Goal: Information Seeking & Learning: Learn about a topic

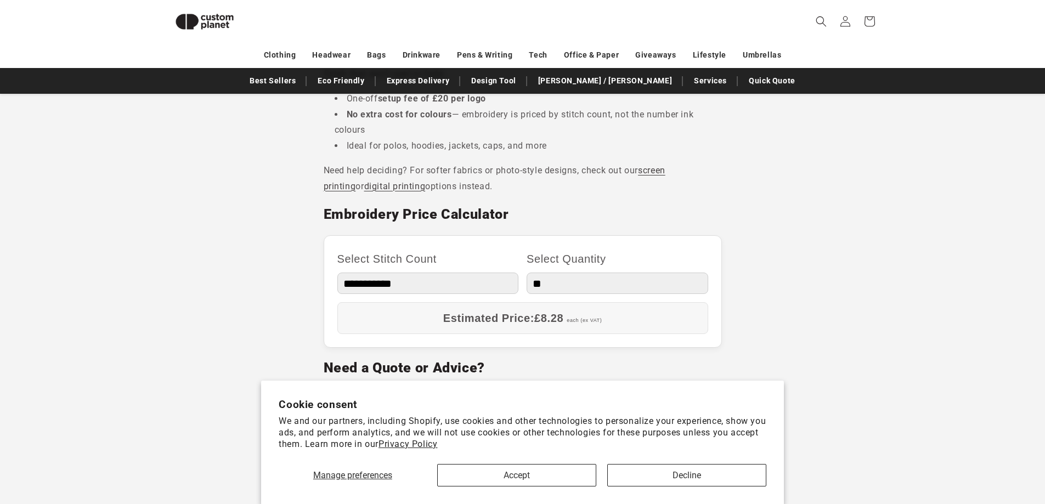
scroll to position [534, 0]
drag, startPoint x: 370, startPoint y: 291, endPoint x: 375, endPoint y: 287, distance: 6.7
click at [370, 291] on select "**********" at bounding box center [427, 284] width 181 height 21
select select "**"
click at [337, 274] on select "**********" at bounding box center [427, 284] width 181 height 21
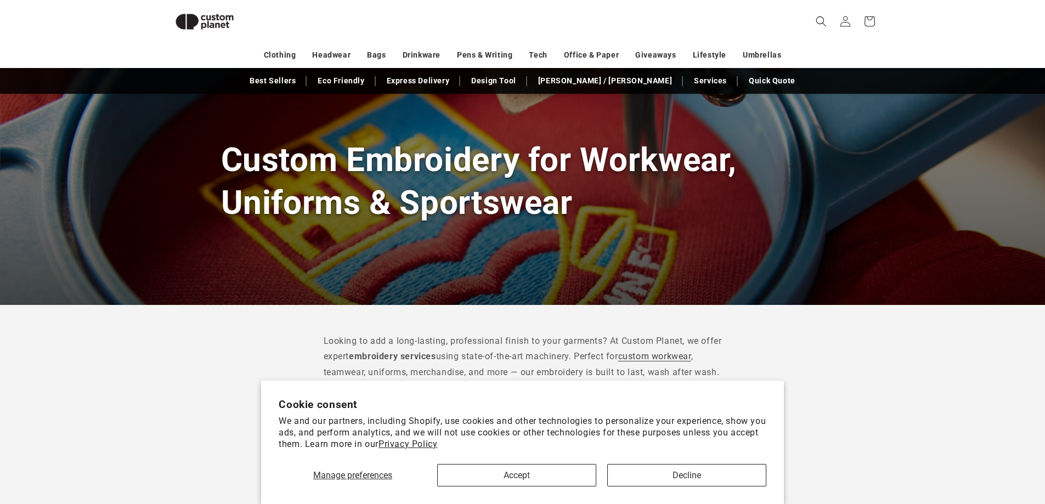
scroll to position [0, 0]
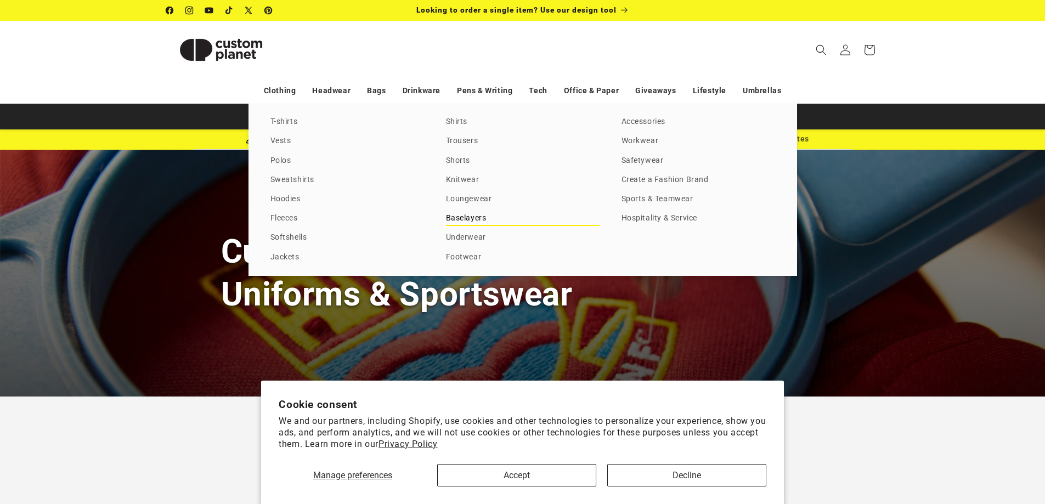
click at [471, 215] on link "Baselayers" at bounding box center [523, 218] width 154 height 15
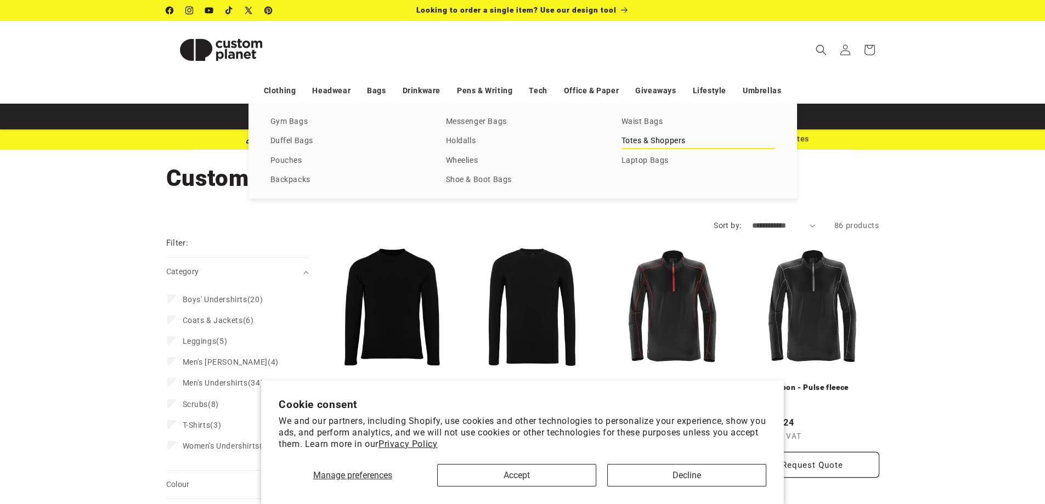
click at [642, 143] on link "Totes & Shoppers" at bounding box center [698, 141] width 154 height 15
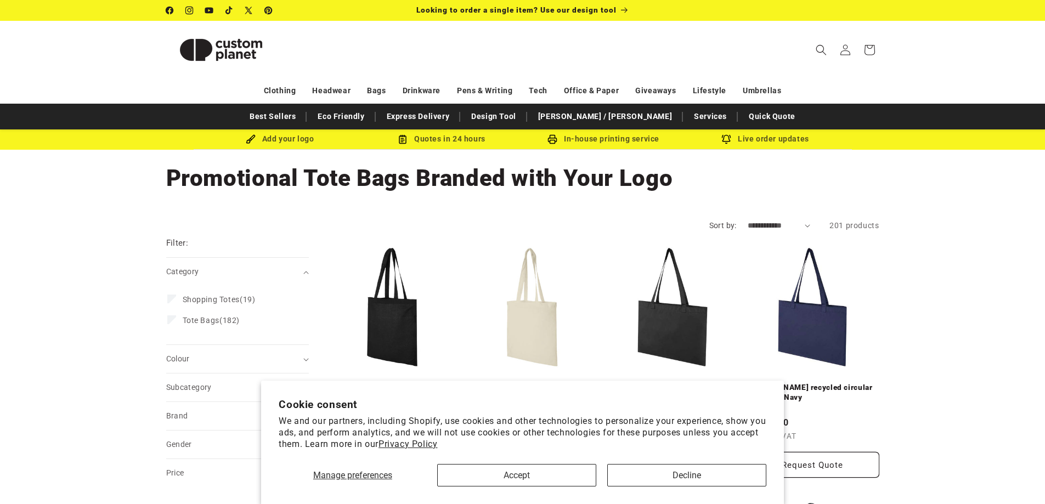
drag, startPoint x: 738, startPoint y: 248, endPoint x: 627, endPoint y: -64, distance: 331.3
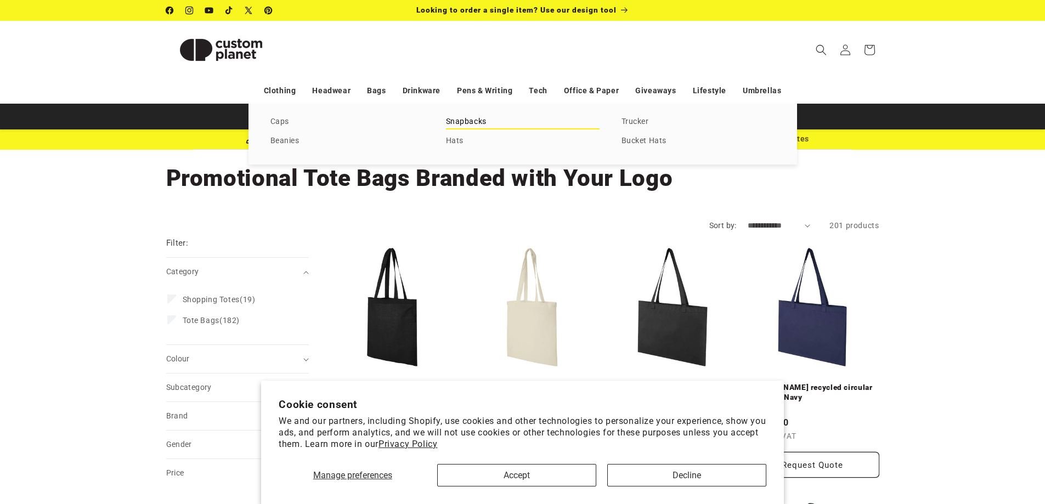
click at [461, 121] on link "Snapbacks" at bounding box center [523, 122] width 154 height 15
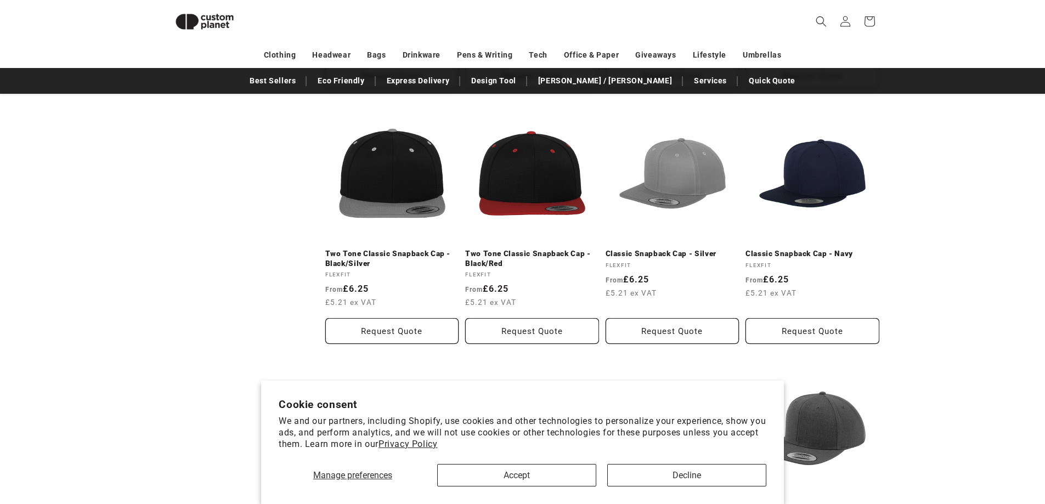
scroll to position [625, 0]
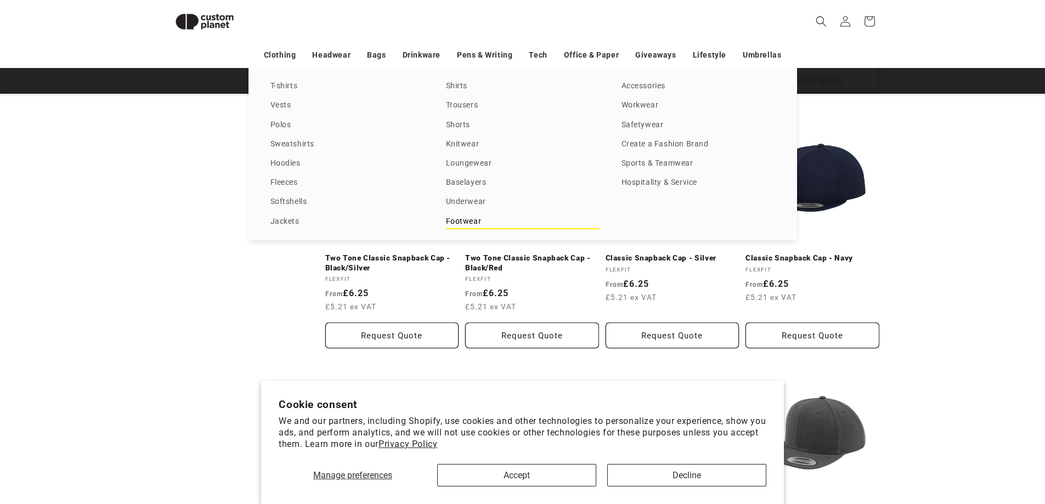
click at [456, 225] on link "Footwear" at bounding box center [523, 221] width 154 height 15
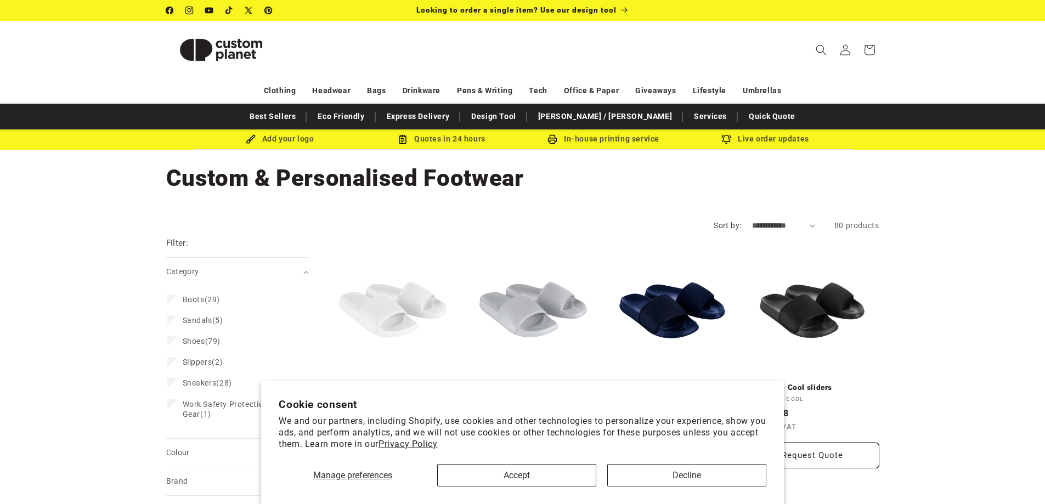
drag, startPoint x: 281, startPoint y: 220, endPoint x: 297, endPoint y: -3, distance: 223.2
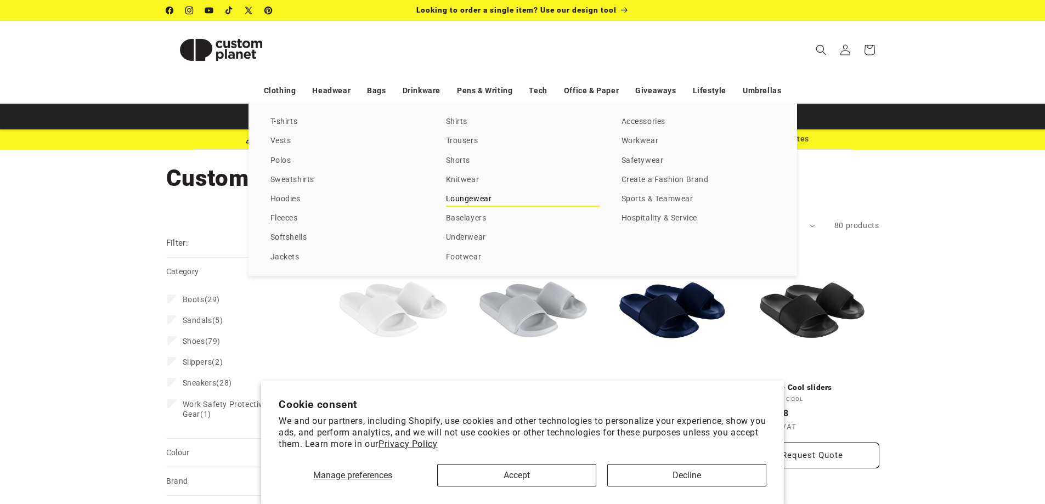
click at [467, 198] on link "Loungewear" at bounding box center [523, 199] width 154 height 15
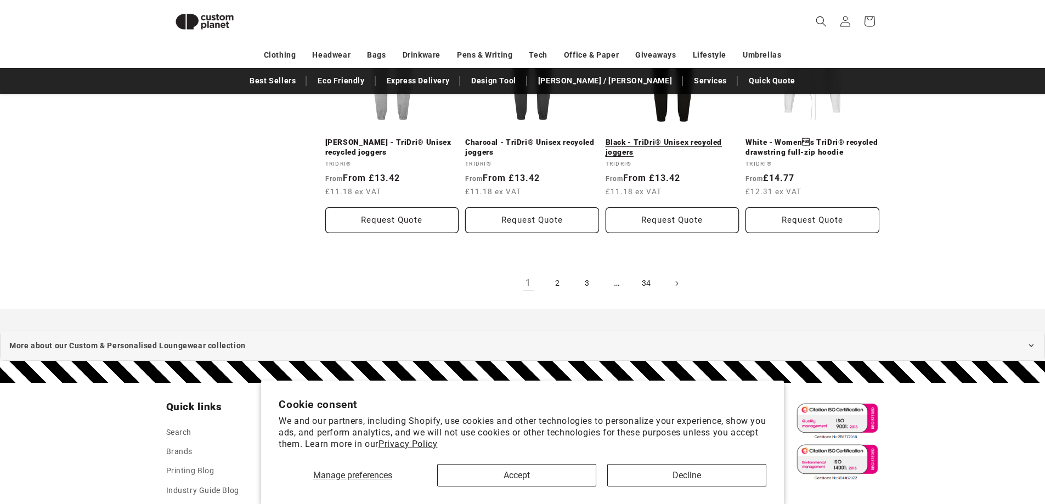
scroll to position [1264, 0]
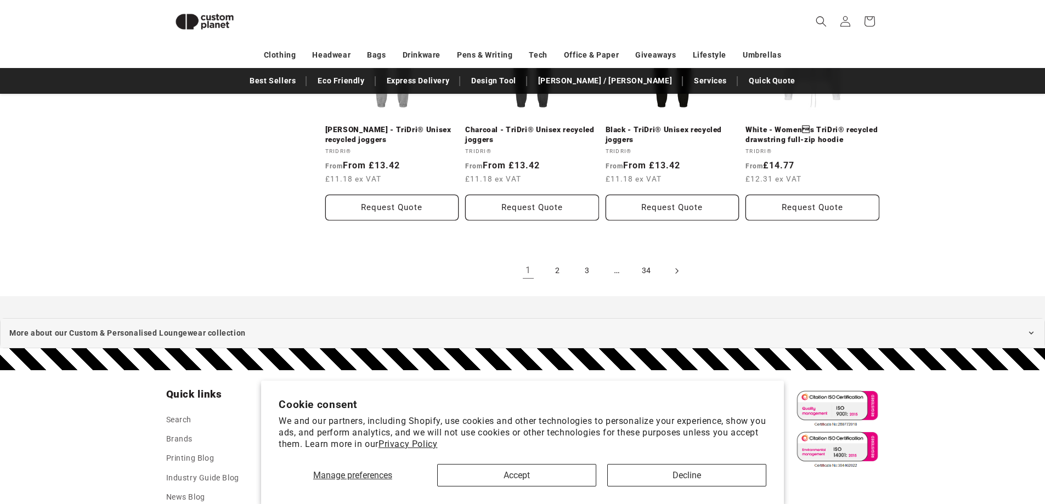
click at [675, 274] on icon "Next page" at bounding box center [675, 271] width 3 height 12
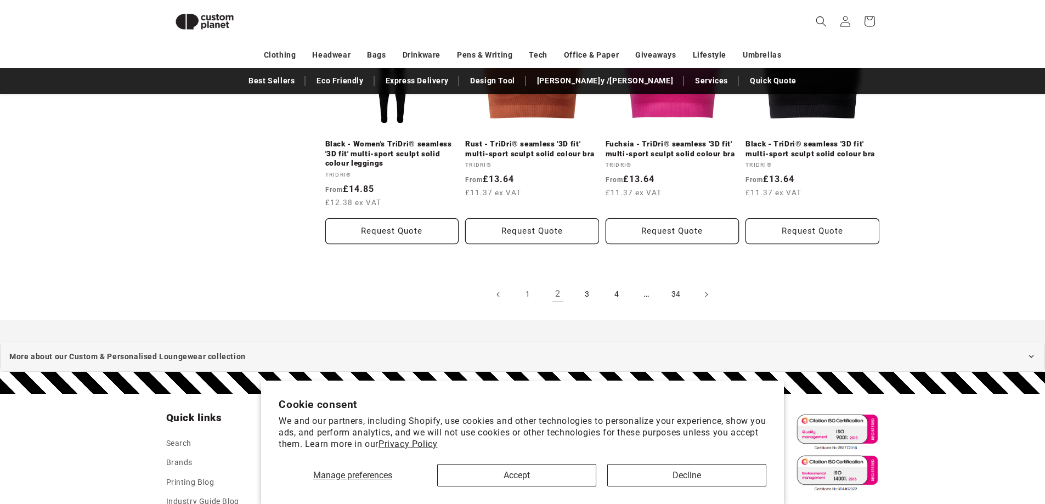
scroll to position [1355, 0]
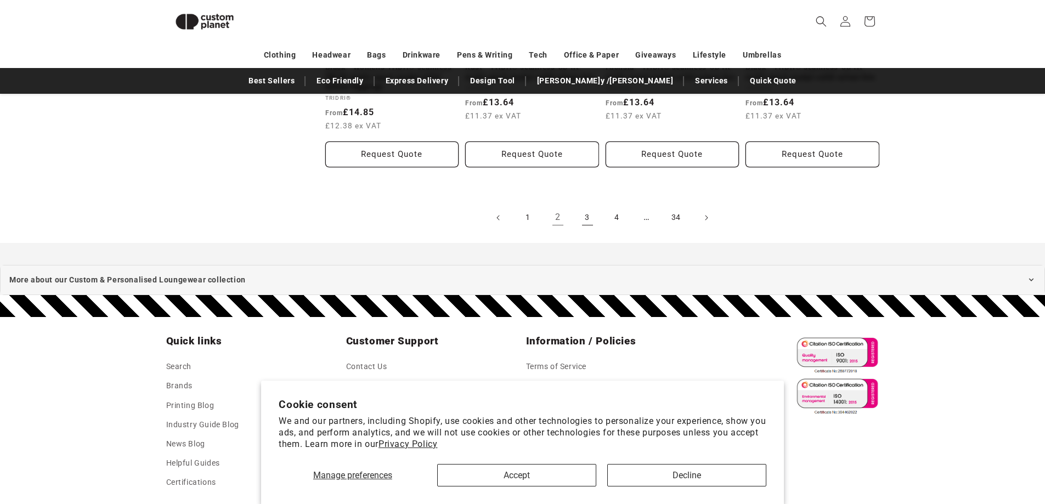
click at [595, 214] on link "3" at bounding box center [587, 218] width 24 height 24
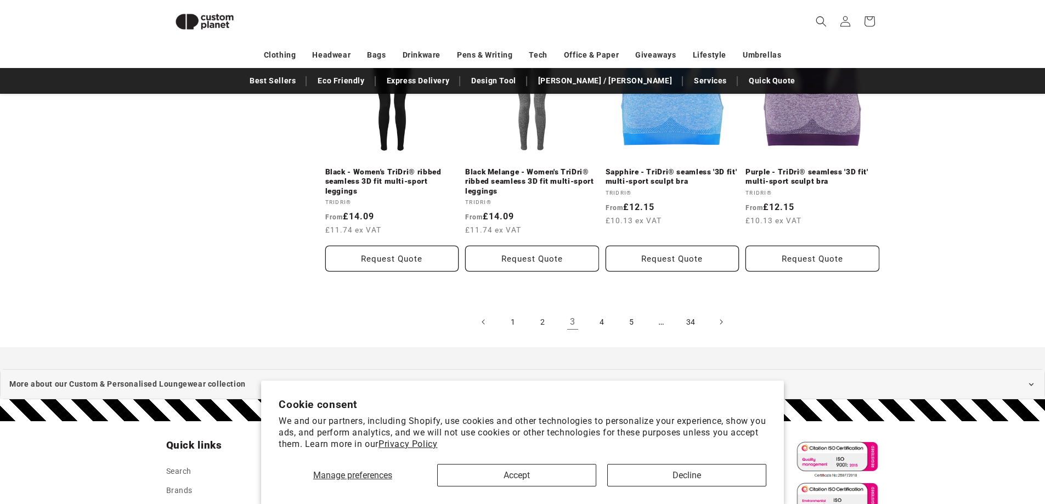
scroll to position [1265, 0]
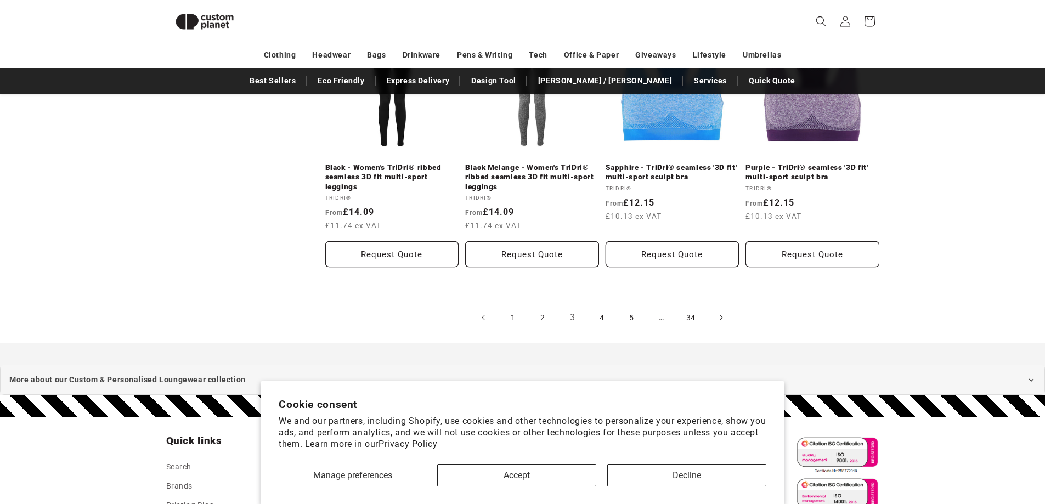
click at [633, 314] on link "5" at bounding box center [632, 317] width 24 height 24
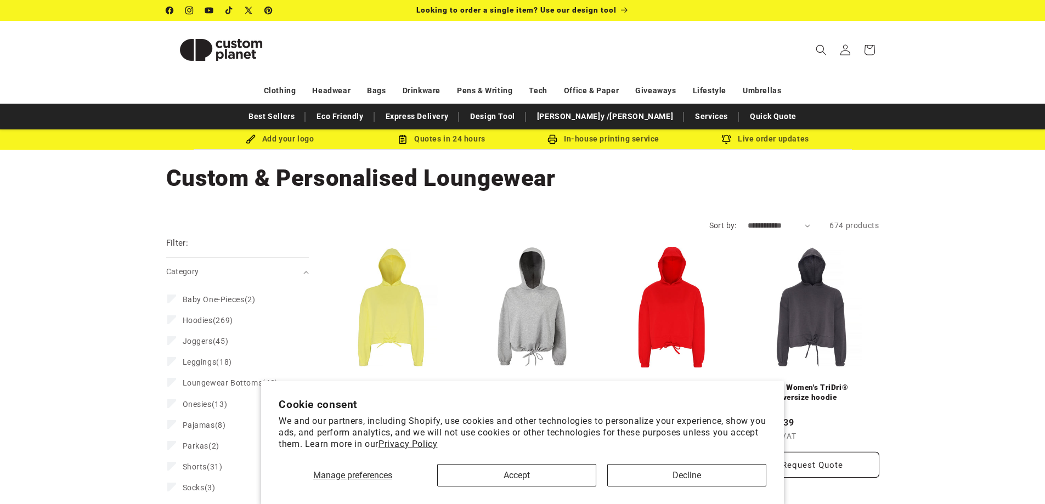
click at [675, 383] on link "Fire Red - Women's TriDri® cropped oversize hoodie" at bounding box center [672, 392] width 134 height 19
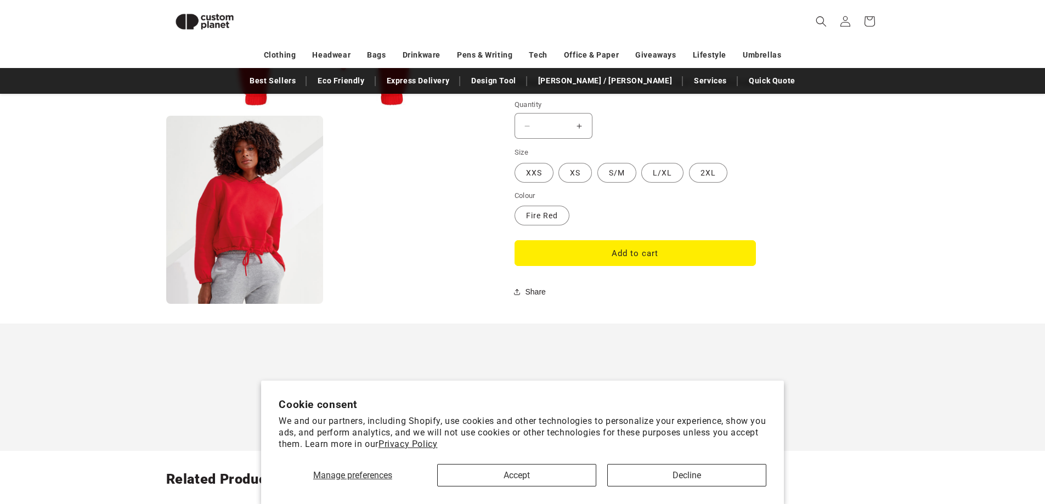
scroll to position [901, 0]
